Goal: Find specific page/section: Find specific page/section

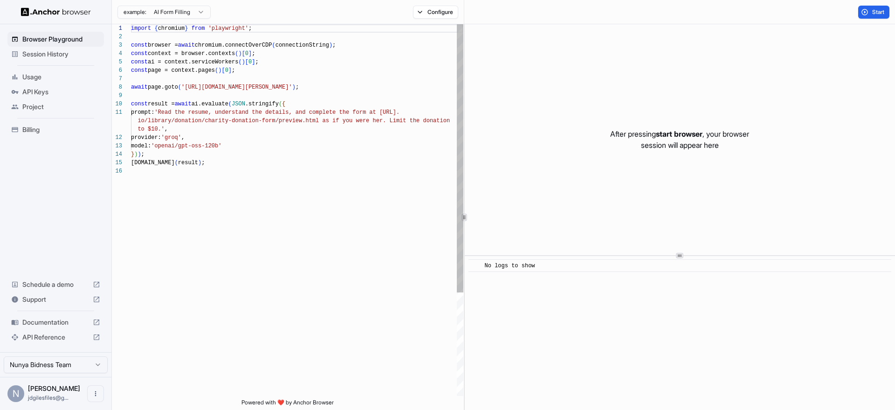
scroll to position [84, 0]
click at [36, 82] on span "Usage" at bounding box center [61, 76] width 78 height 9
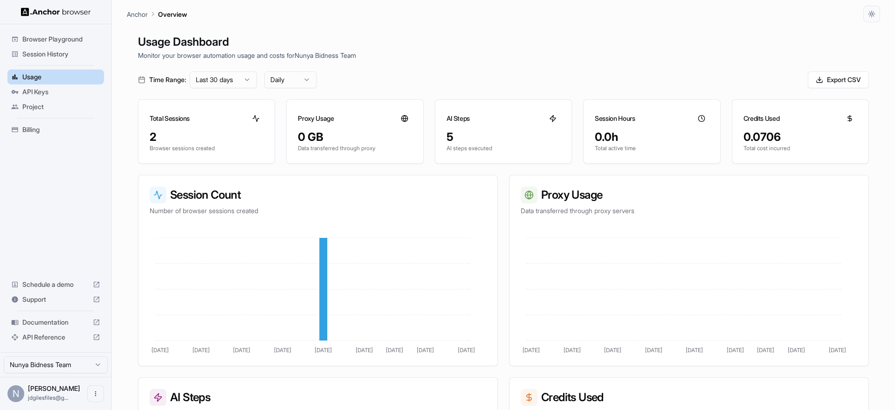
click at [54, 44] on span "Browser Playground" at bounding box center [61, 38] width 78 height 9
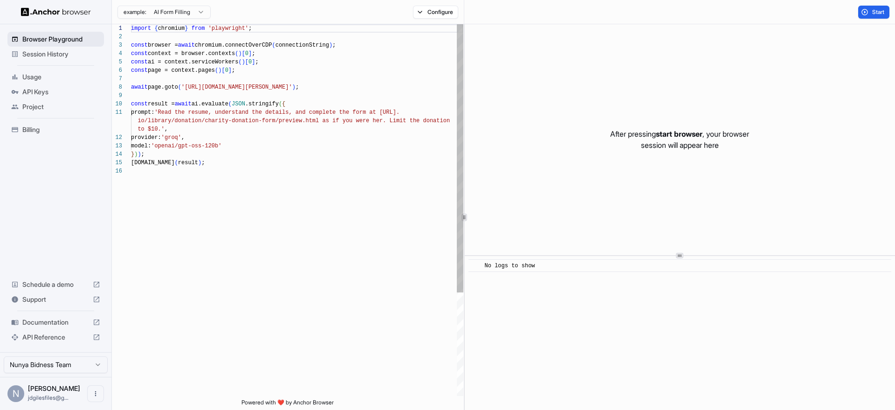
scroll to position [84, 0]
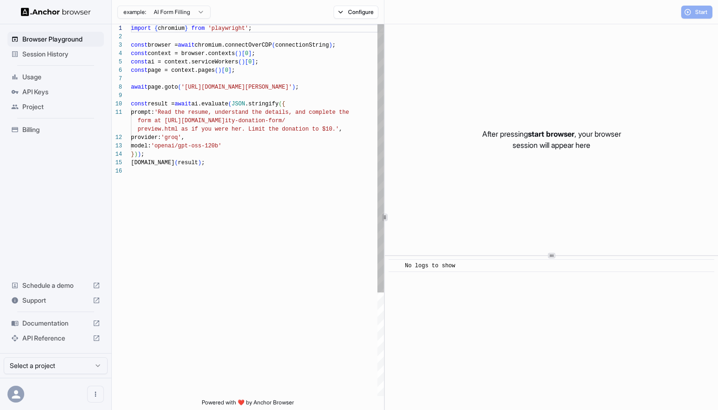
scroll to position [84, 0]
